Goal: Information Seeking & Learning: Learn about a topic

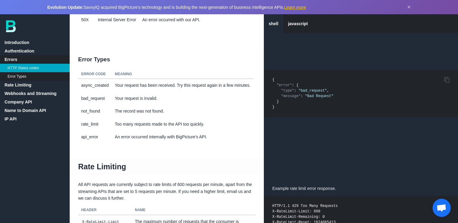
scroll to position [405, 0]
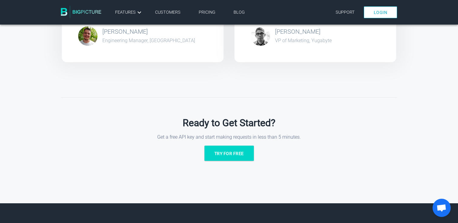
scroll to position [1140, 0]
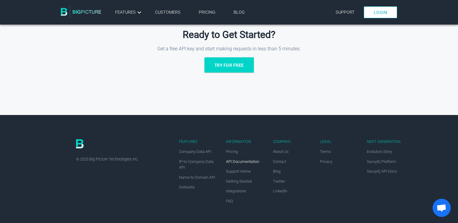
click at [242, 162] on link "API Documentation" at bounding box center [242, 161] width 33 height 5
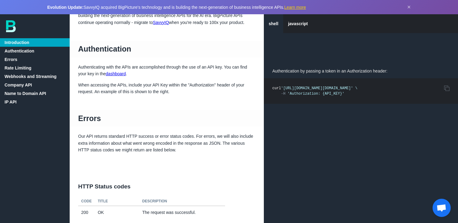
scroll to position [110, 0]
